Goal: Task Accomplishment & Management: Complete application form

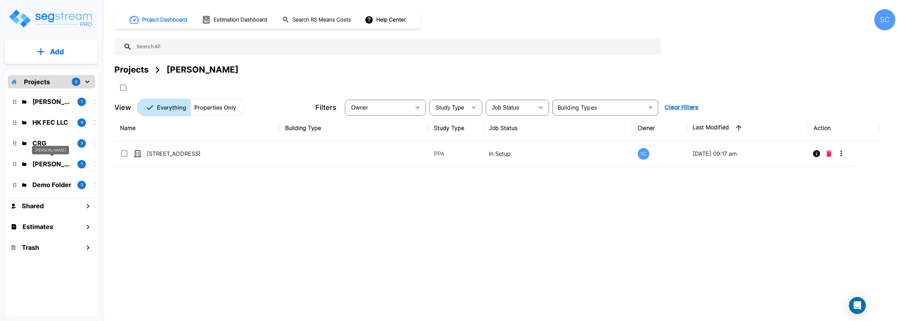
click at [39, 164] on p "Brandon Monsanto" at bounding box center [51, 164] width 39 height 10
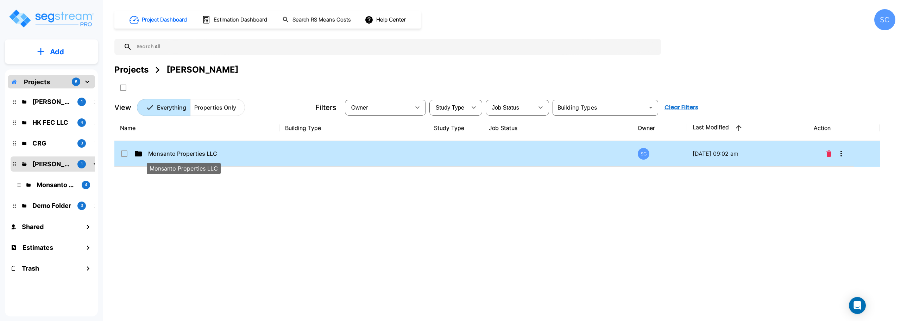
click at [195, 151] on p "Monsanto Properties LLC" at bounding box center [183, 153] width 70 height 8
checkbox input "true"
click at [195, 151] on p "Monsanto Properties LLC" at bounding box center [183, 153] width 70 height 8
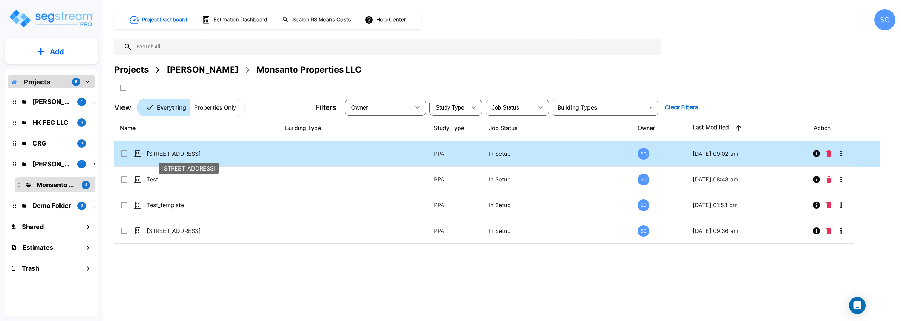
click at [176, 152] on p "[STREET_ADDRESS]" at bounding box center [182, 153] width 70 height 8
checkbox input "true"
click at [176, 152] on p "[STREET_ADDRESS]" at bounding box center [182, 153] width 70 height 8
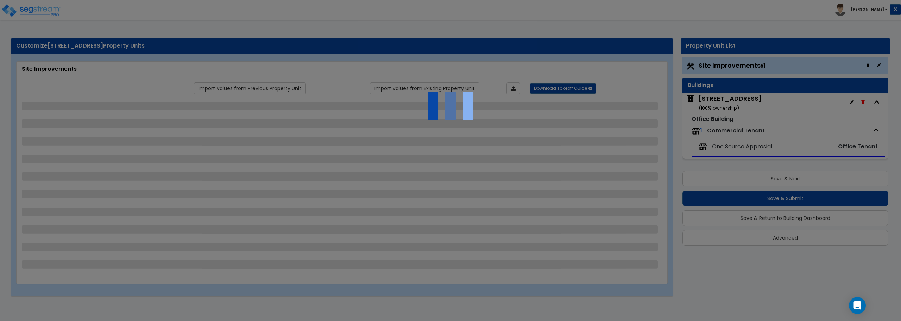
select select "2"
select select "1"
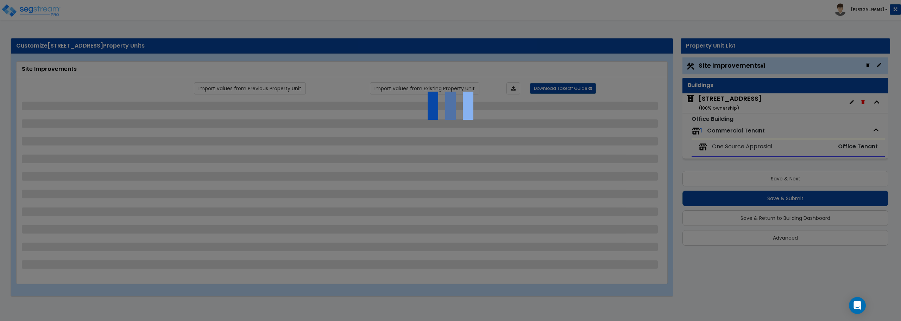
select select "1"
select select "2"
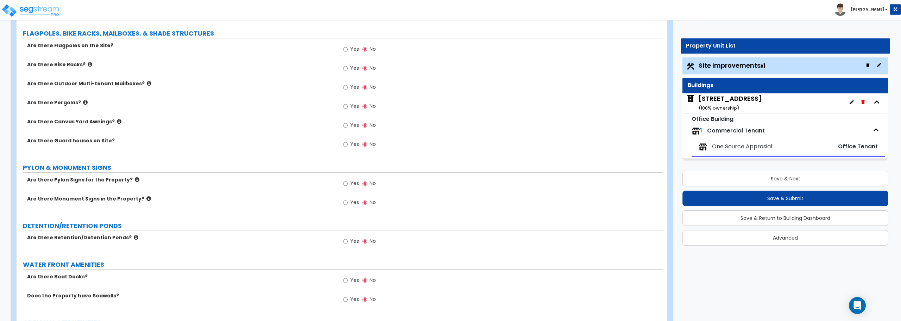
scroll to position [1248, 0]
